Goal: Task Accomplishment & Management: Use online tool/utility

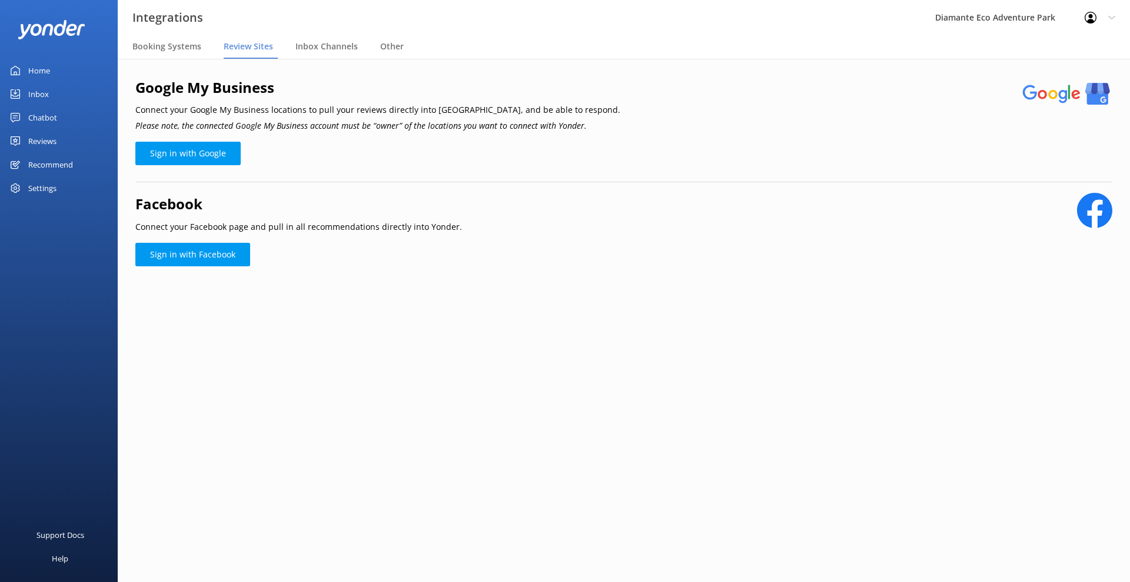
click at [49, 71] on div "Home" at bounding box center [39, 71] width 22 height 24
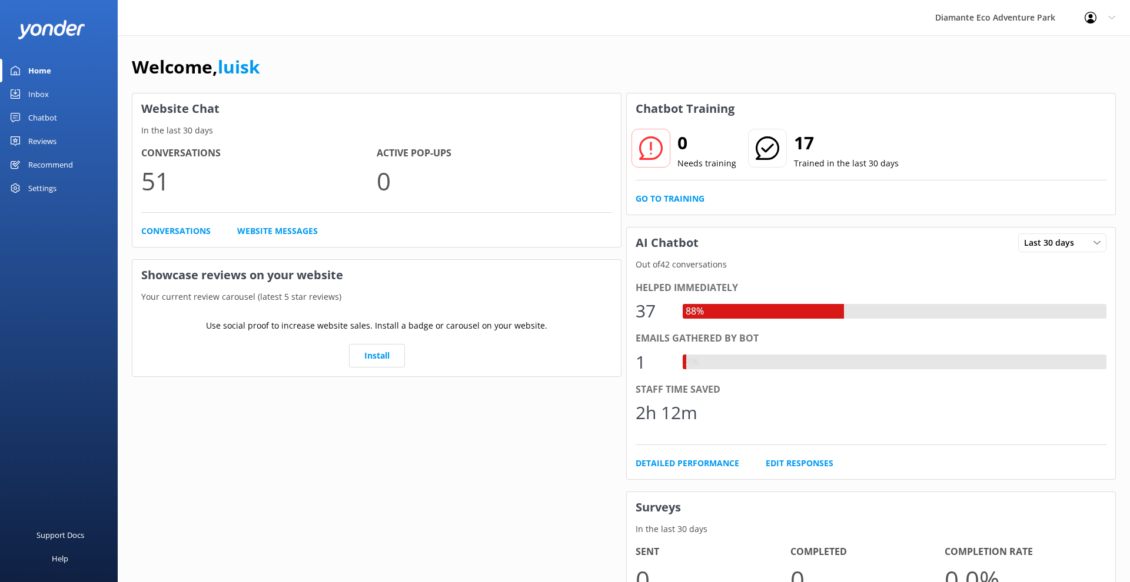
click at [50, 89] on link "Inbox" at bounding box center [59, 94] width 118 height 24
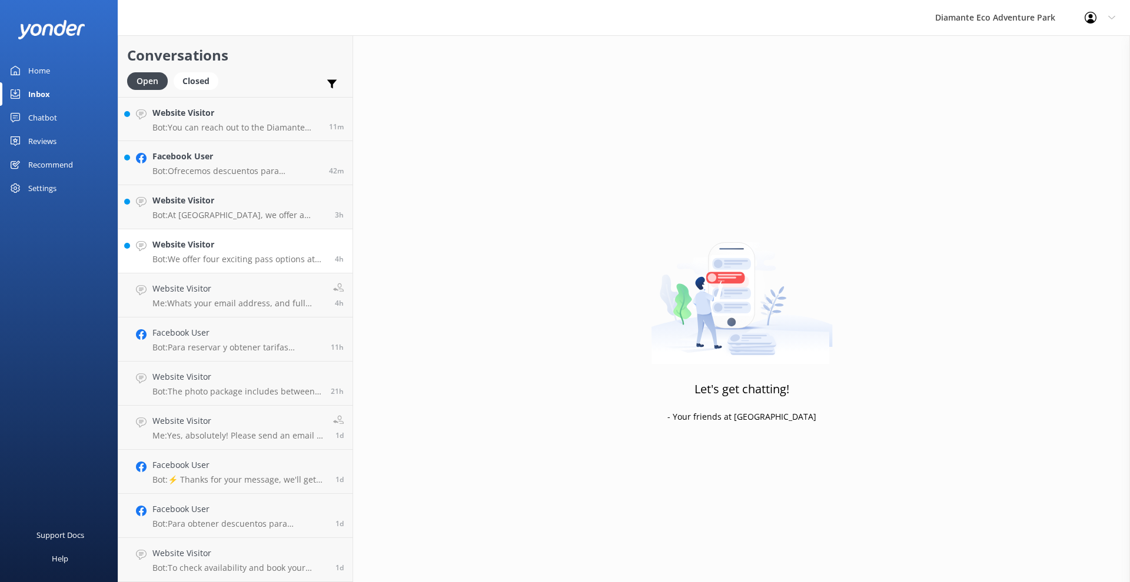
click at [243, 248] on h4 "Website Visitor" at bounding box center [239, 244] width 174 height 13
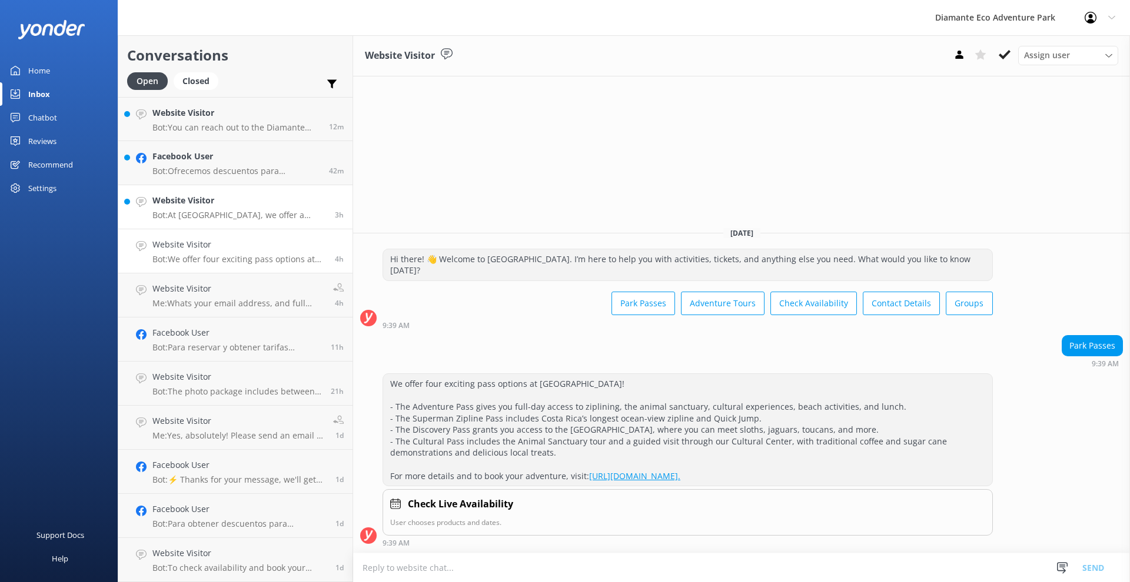
click at [215, 214] on p "Bot: At [GEOGRAPHIC_DATA], we offer a variety of thrilling guided tours! You ca…" at bounding box center [239, 215] width 174 height 11
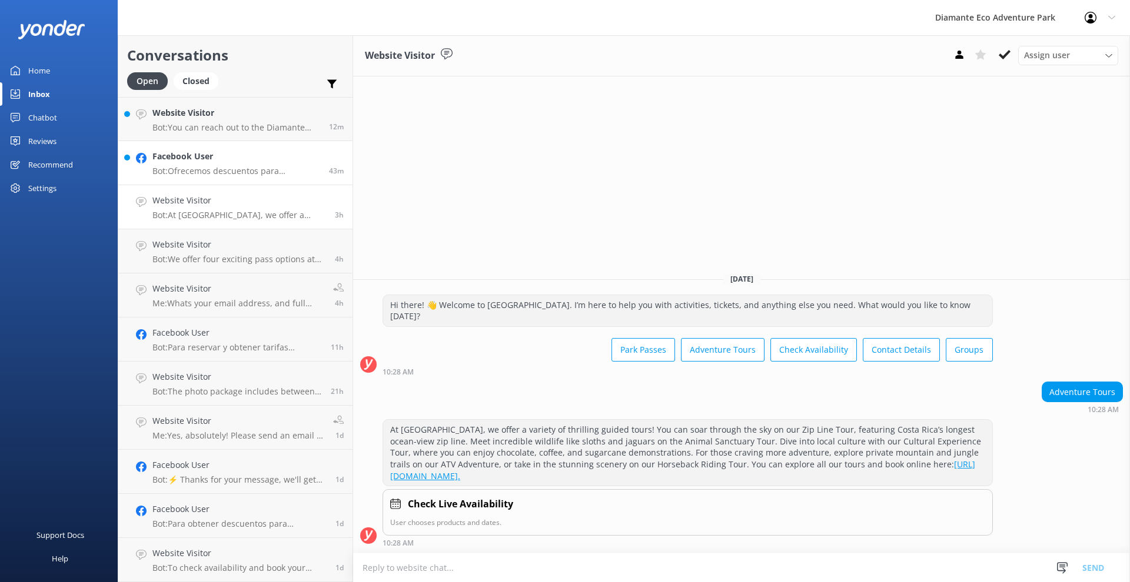
click at [249, 164] on div "Facebook User Bot: Ofrecemos descuentos para residentes de [GEOGRAPHIC_DATA]. S…" at bounding box center [236, 163] width 168 height 26
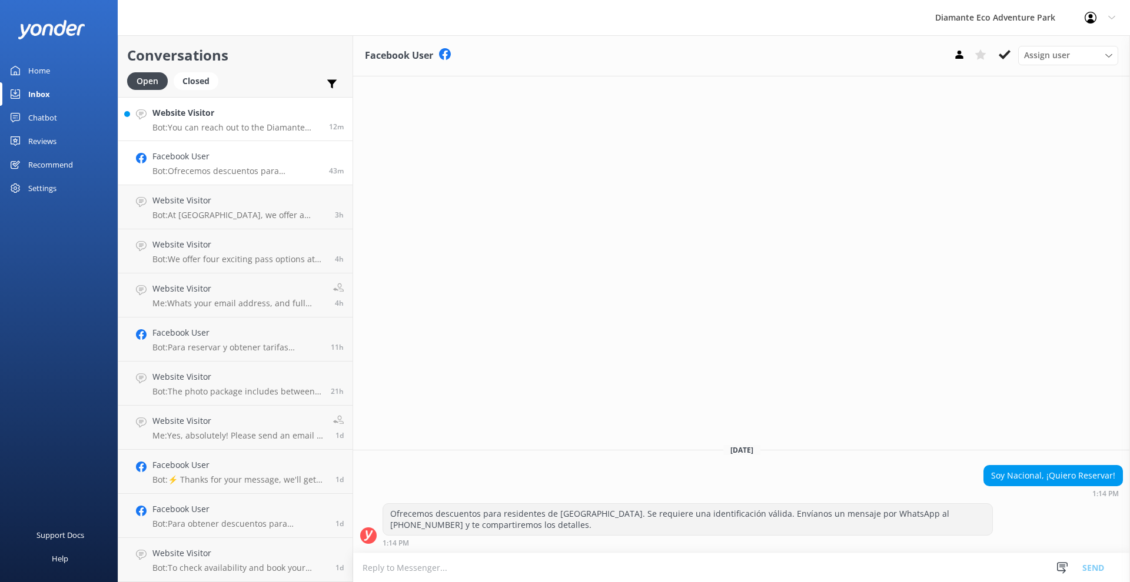
click at [277, 122] on p "Bot: You can reach out to the Diamante Eco Adventure Park team by calling [PHON…" at bounding box center [236, 127] width 168 height 11
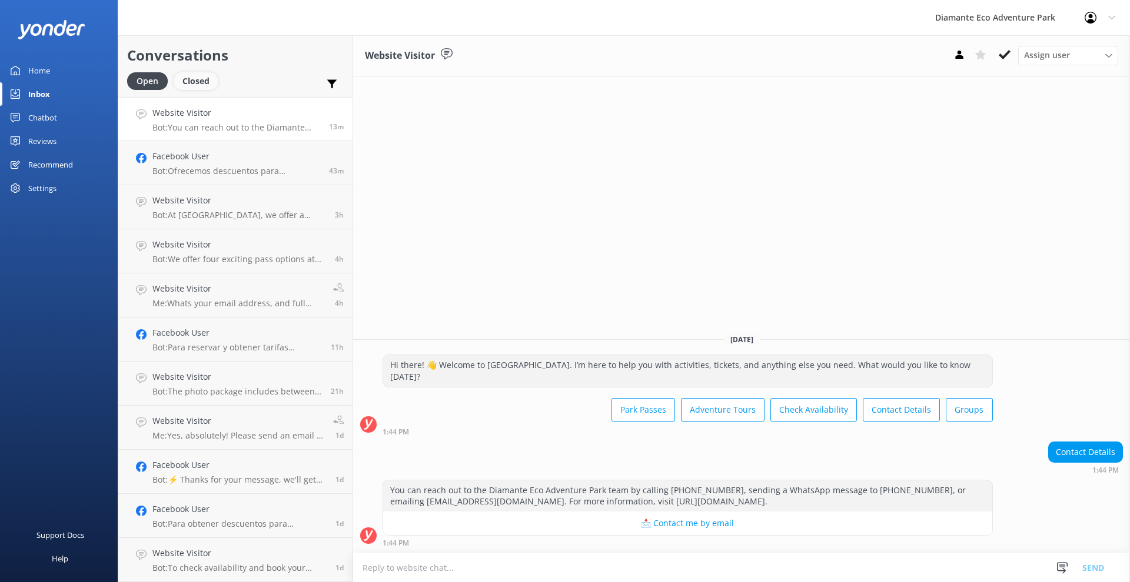
click at [198, 82] on div "Closed" at bounding box center [196, 81] width 45 height 18
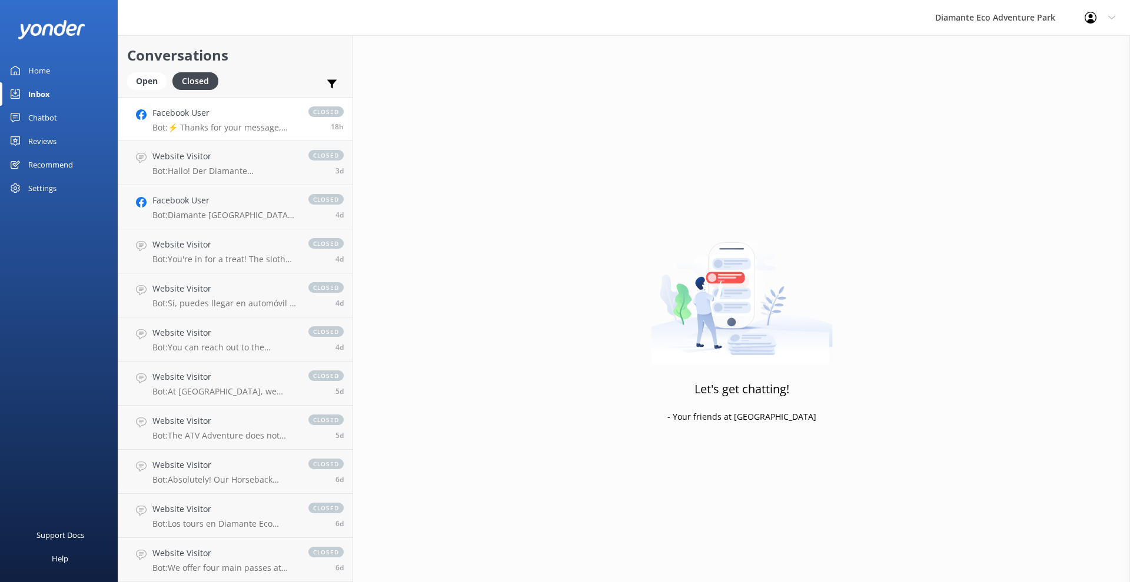
click at [179, 125] on p "Bot: ⚡ Thanks for your message, we'll get back to you as soon as we can. You're…" at bounding box center [224, 127] width 144 height 11
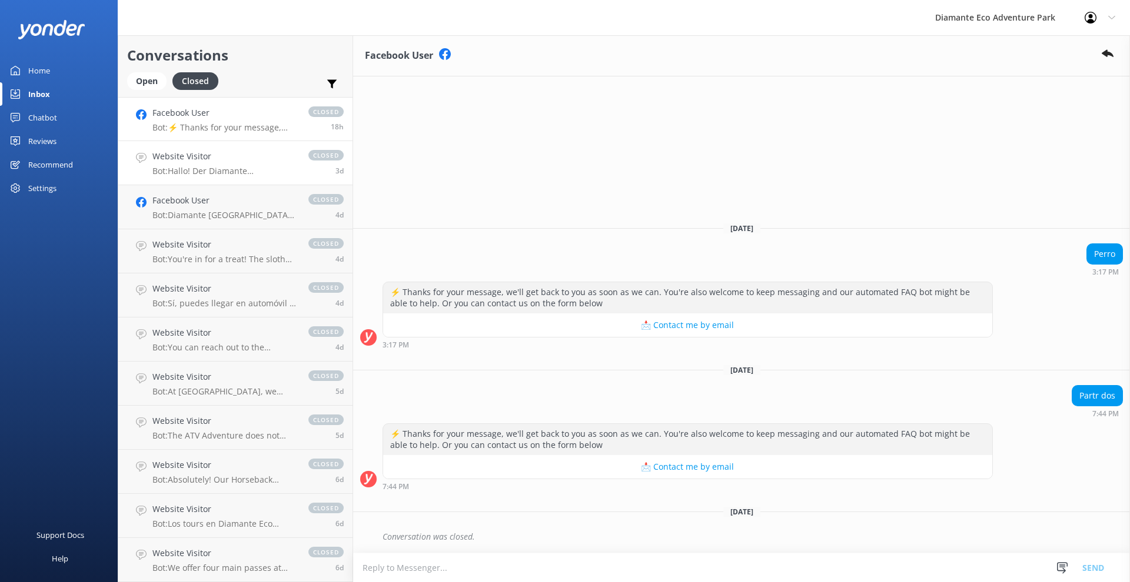
click at [184, 158] on h4 "Website Visitor" at bounding box center [224, 156] width 144 height 13
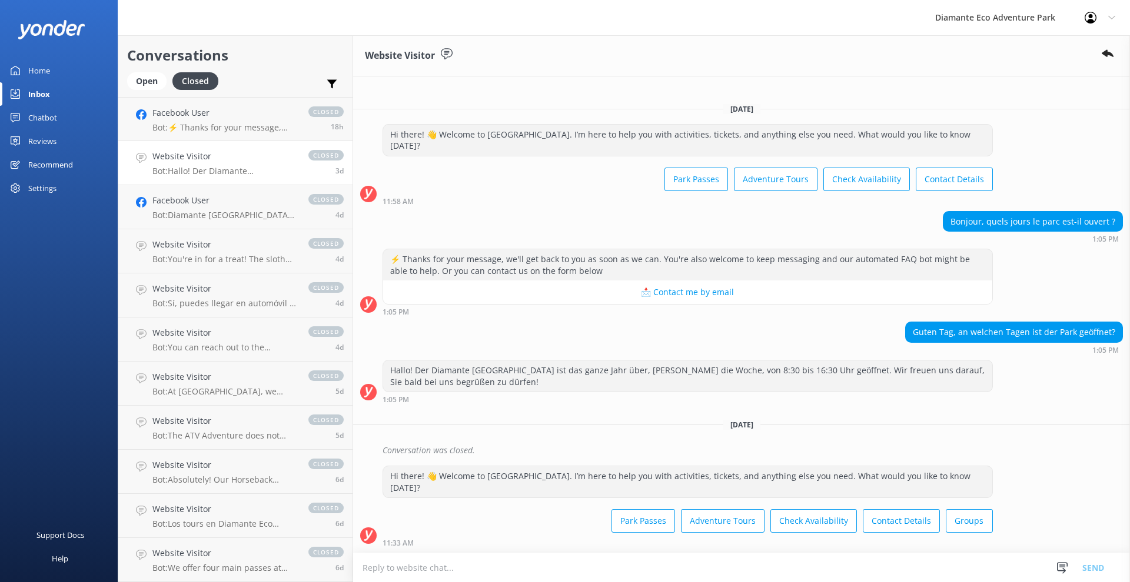
click at [185, 182] on link "Website Visitor Bot: Hallo! Der Diamante [GEOGRAPHIC_DATA] ist das ganze Jahr ü…" at bounding box center [235, 163] width 234 height 44
click at [197, 207] on h4 "Facebook User" at bounding box center [224, 200] width 144 height 13
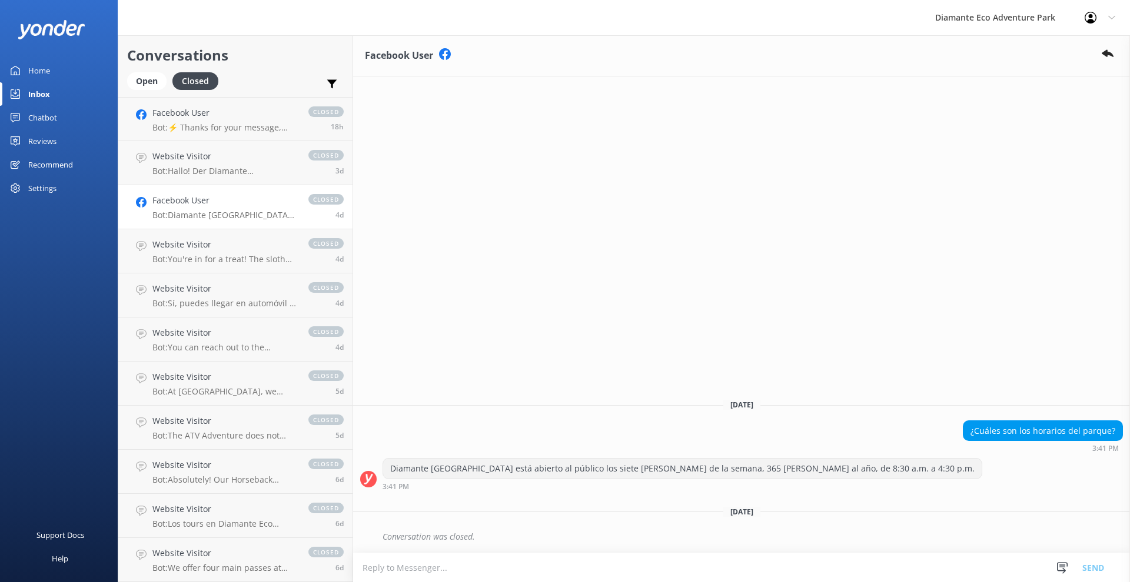
click at [159, 66] on div "Conversations Open Closed Important Assigned to me Unassigned" at bounding box center [235, 66] width 234 height 62
click at [160, 90] on div "Open Closed" at bounding box center [175, 86] width 97 height 28
click at [158, 79] on div "Open" at bounding box center [146, 81] width 39 height 18
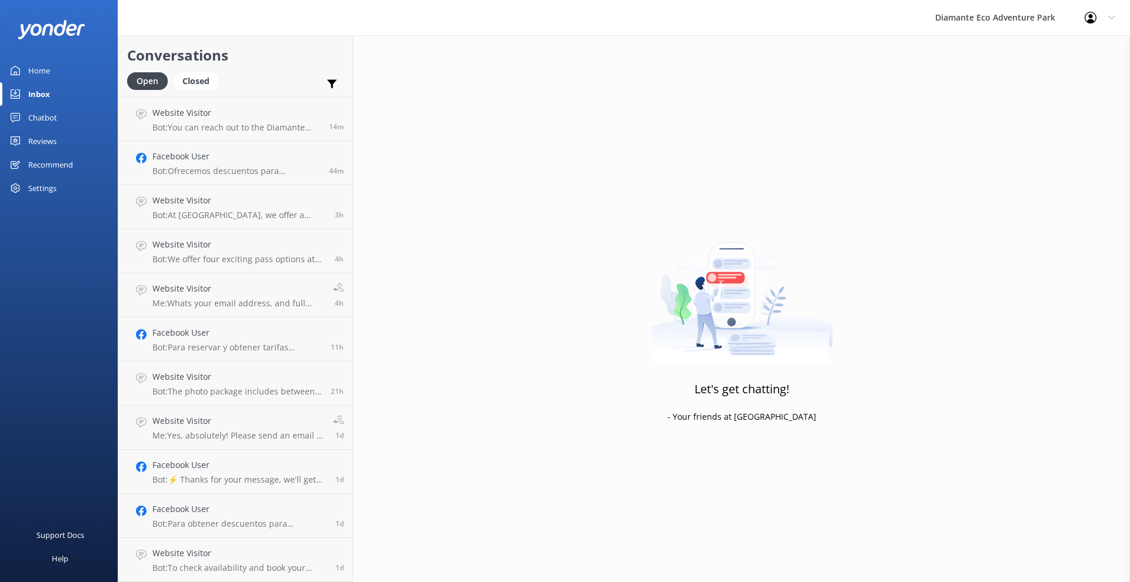
click at [26, 119] on link "Chatbot" at bounding box center [59, 118] width 118 height 24
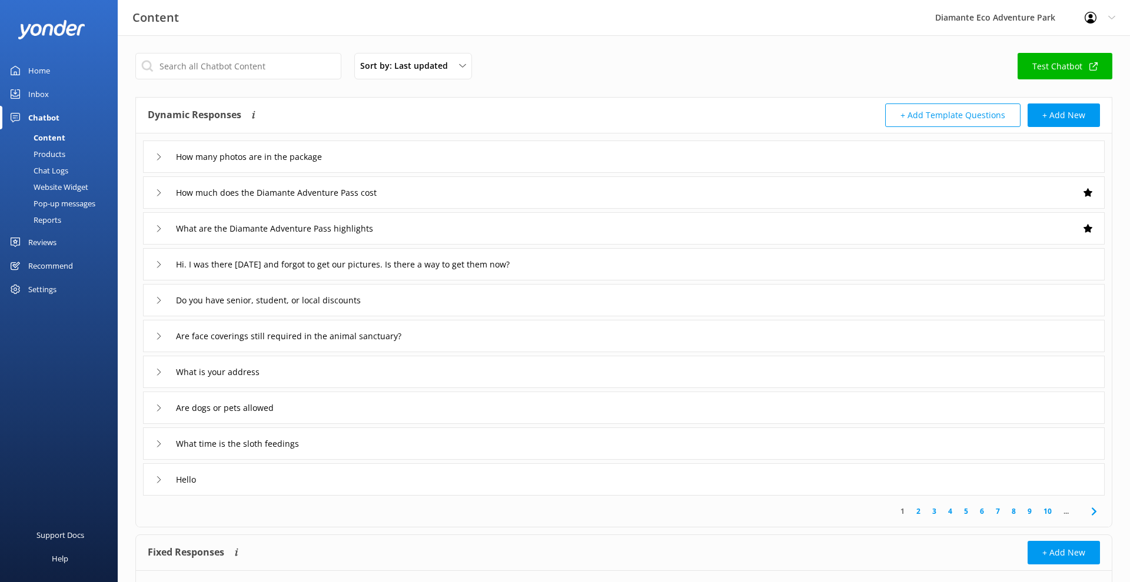
click at [64, 137] on div "Content" at bounding box center [36, 137] width 58 height 16
click at [64, 152] on div "Products" at bounding box center [36, 154] width 58 height 16
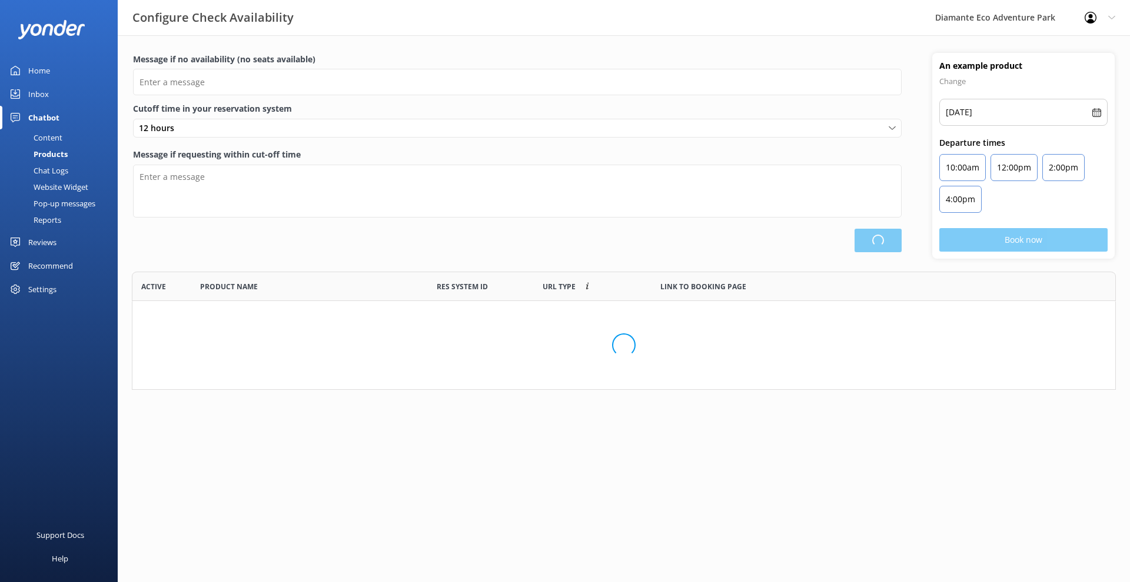
scroll to position [1, 1]
click at [62, 173] on div "Chat Logs" at bounding box center [37, 170] width 61 height 16
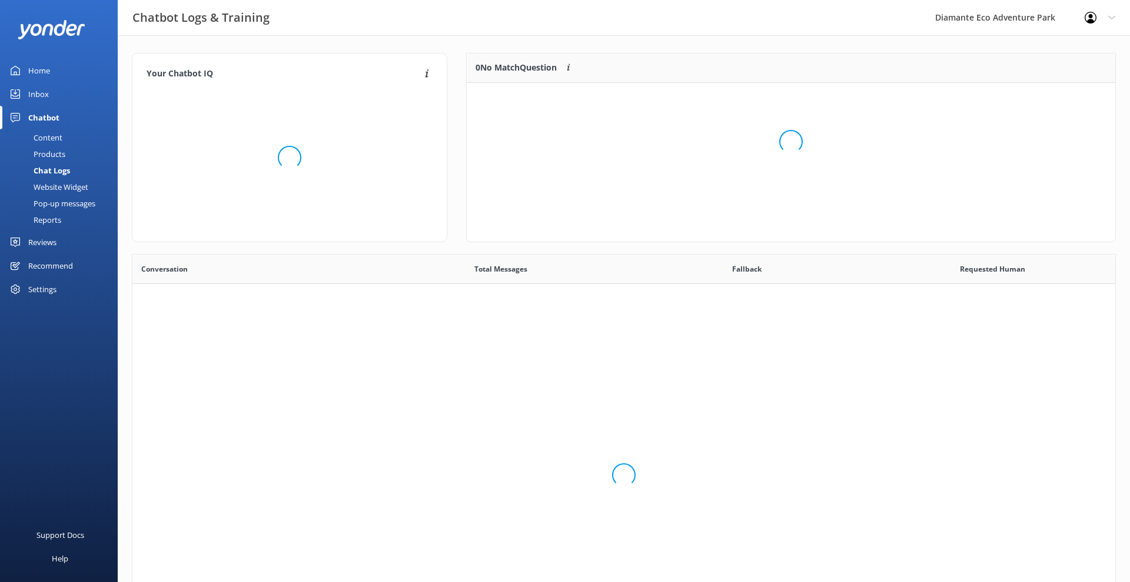
scroll to position [1, 1]
